Goal: Task Accomplishment & Management: Manage account settings

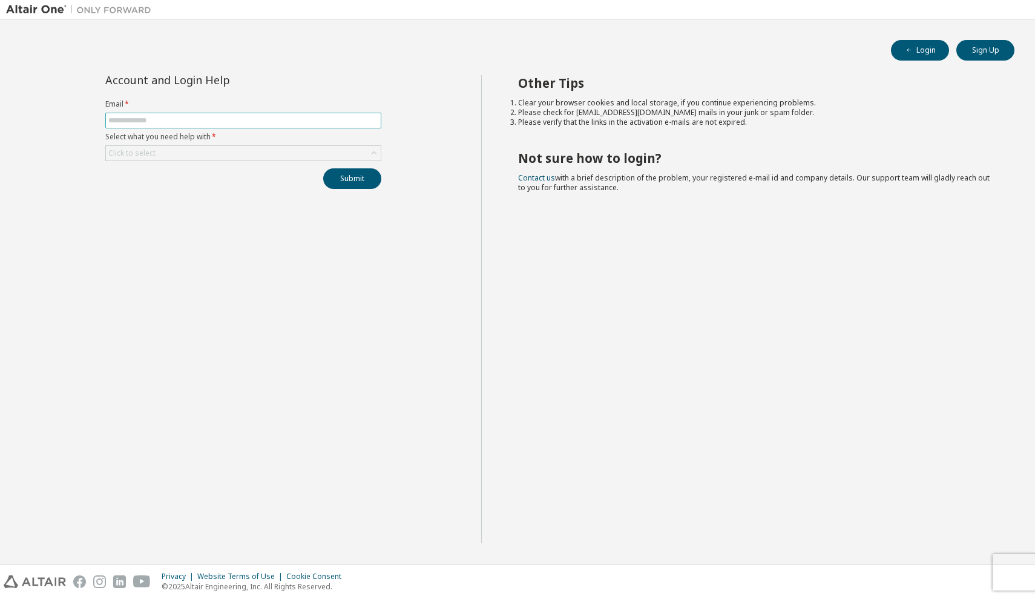
click at [325, 119] on input "text" at bounding box center [243, 121] width 270 height 10
click at [274, 119] on input "text" at bounding box center [243, 121] width 270 height 10
type input "**********"
click at [352, 179] on button "Submit" at bounding box center [352, 178] width 58 height 21
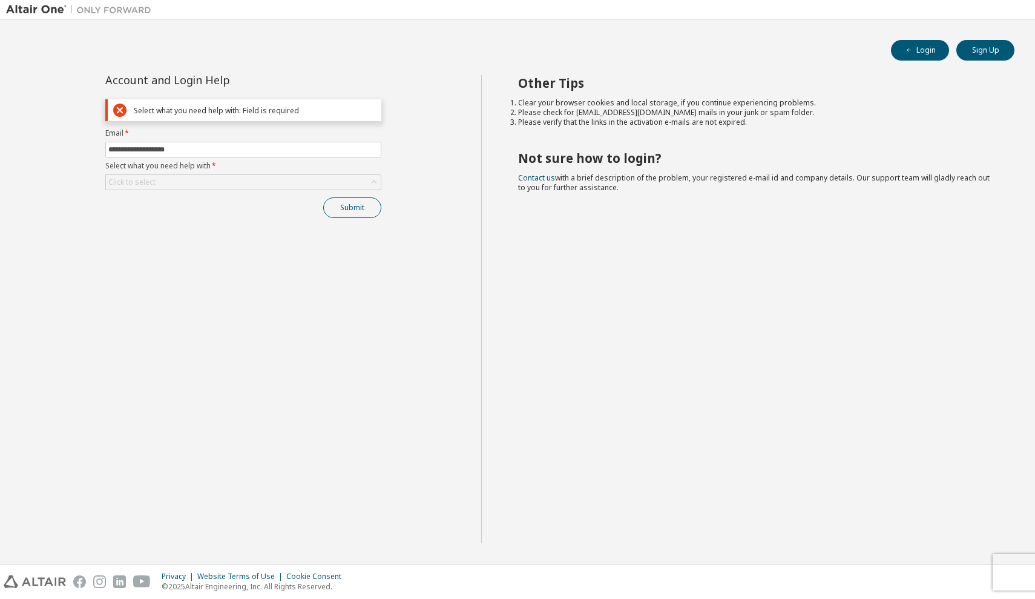
click at [347, 214] on button "Submit" at bounding box center [352, 207] width 58 height 21
click at [132, 182] on div "Click to select" at bounding box center [131, 182] width 47 height 10
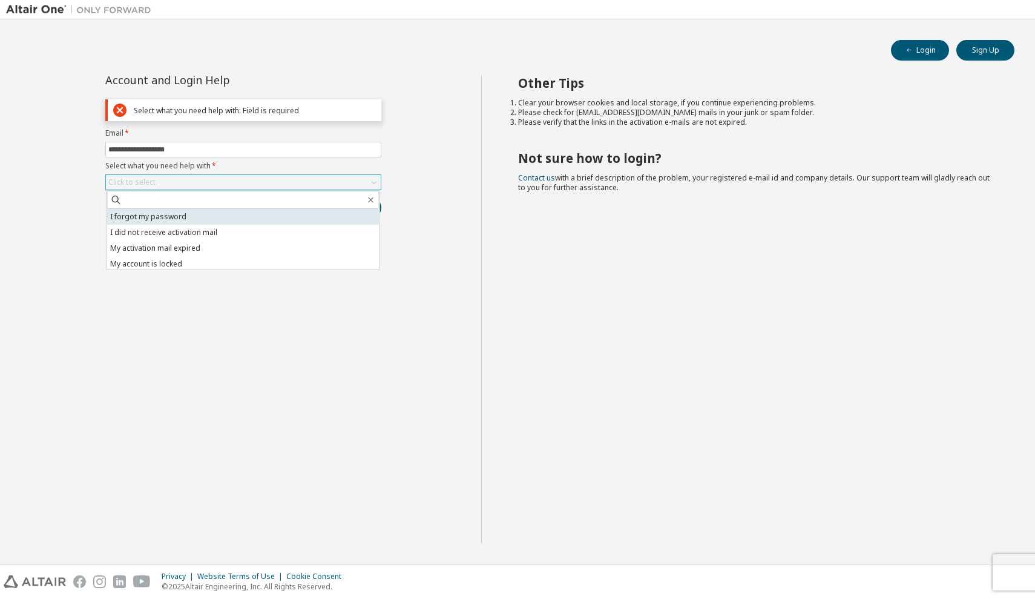
click at [160, 218] on li "I forgot my password" at bounding box center [243, 217] width 272 height 16
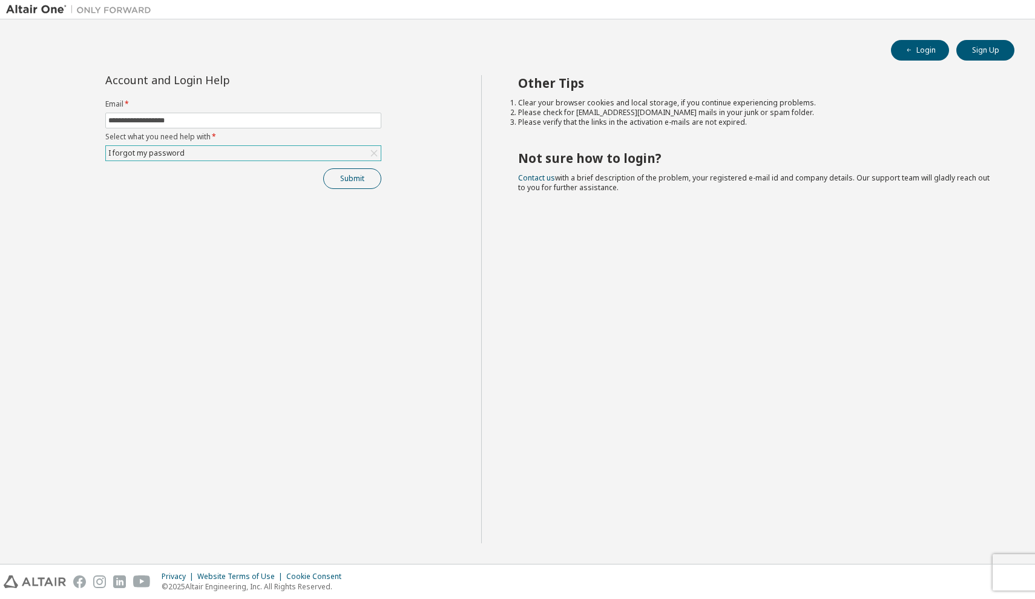
click at [369, 184] on button "Submit" at bounding box center [352, 178] width 58 height 21
click at [358, 176] on button "Submit" at bounding box center [352, 178] width 58 height 21
